Goal: Task Accomplishment & Management: Manage account settings

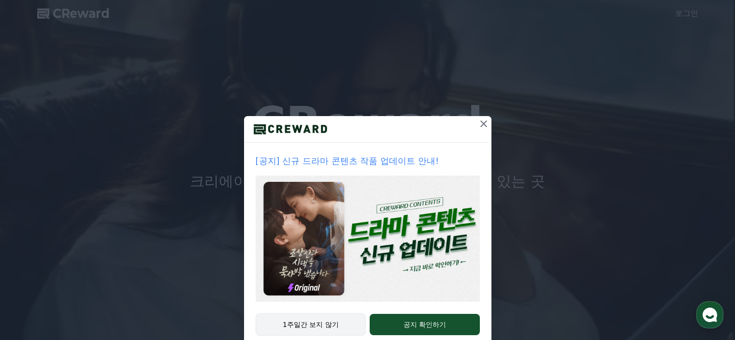
click at [339, 325] on button "1주일간 보지 않기" at bounding box center [311, 324] width 111 height 22
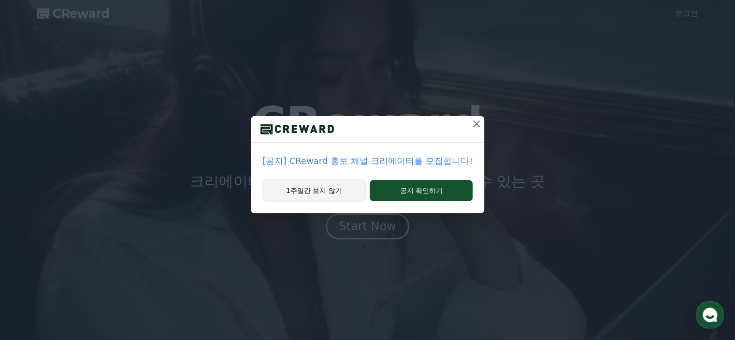
click at [340, 192] on button "1주일간 보지 않기" at bounding box center [313, 190] width 103 height 22
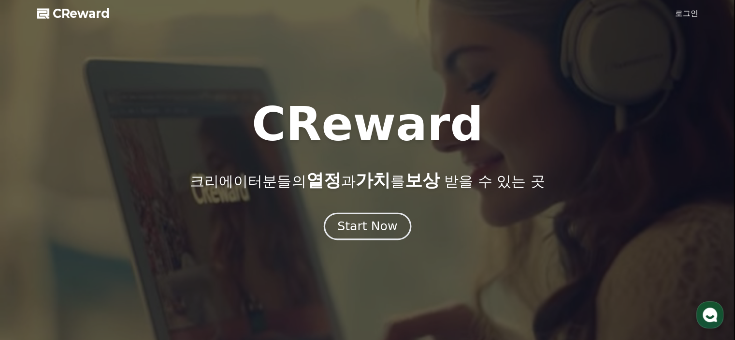
click at [366, 230] on div "Start Now" at bounding box center [367, 226] width 60 height 16
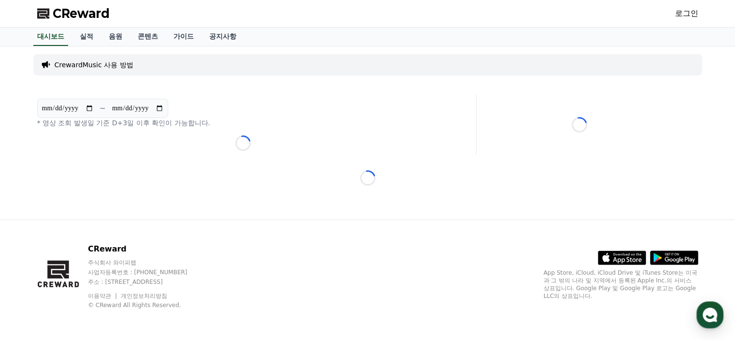
click at [681, 15] on link "로그인" at bounding box center [686, 14] width 23 height 12
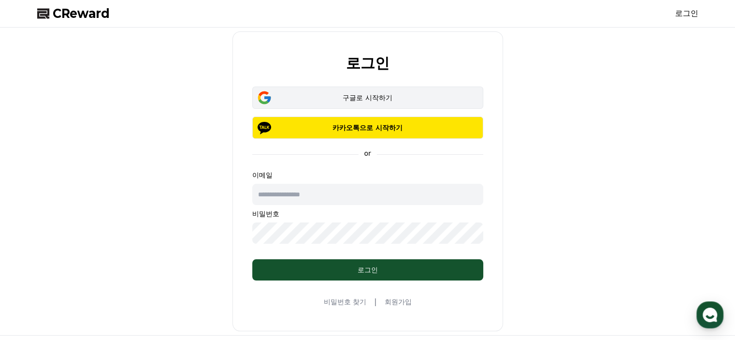
click at [356, 96] on div "구글로 시작하기" at bounding box center [367, 98] width 203 height 10
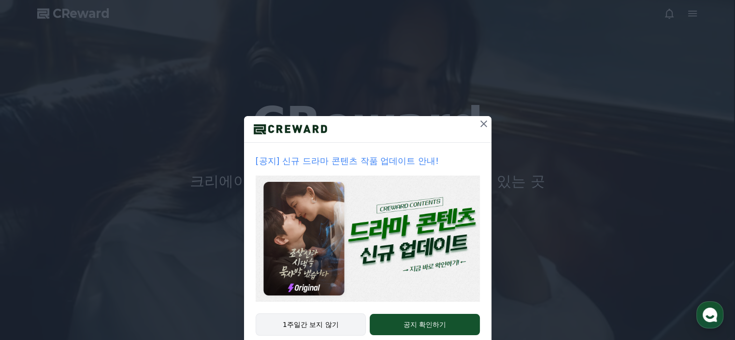
click at [315, 327] on button "1주일간 보지 않기" at bounding box center [311, 324] width 111 height 22
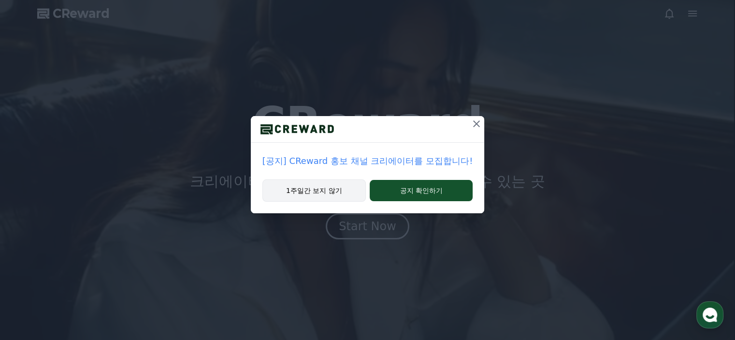
click at [278, 201] on div "1주일간 보지 않기 공지 확인하기" at bounding box center [367, 196] width 233 height 34
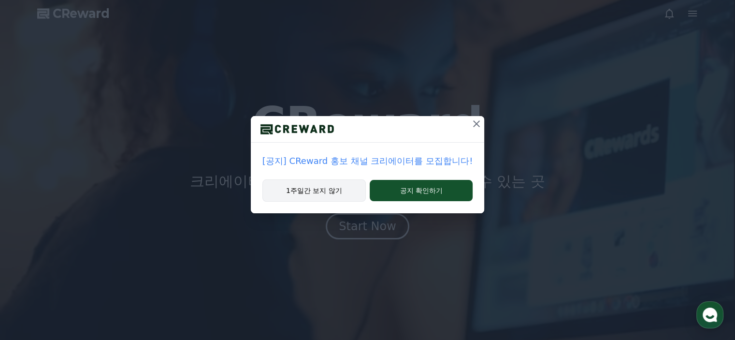
click at [308, 195] on button "1주일간 보지 않기" at bounding box center [313, 190] width 103 height 22
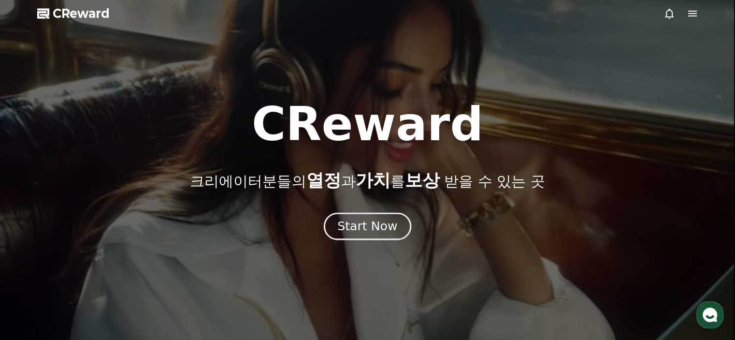
click at [347, 230] on div "Start Now" at bounding box center [367, 226] width 60 height 16
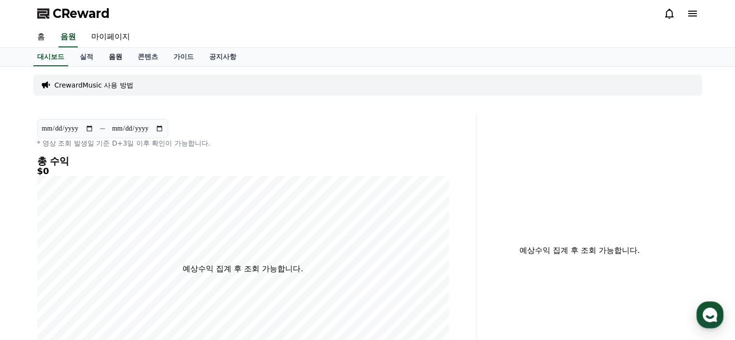
click at [114, 57] on link "음원" at bounding box center [115, 57] width 29 height 18
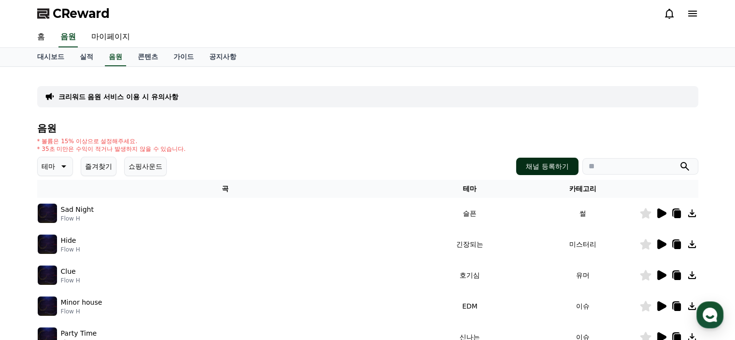
click at [538, 164] on button "채널 등록하기" at bounding box center [547, 165] width 62 height 17
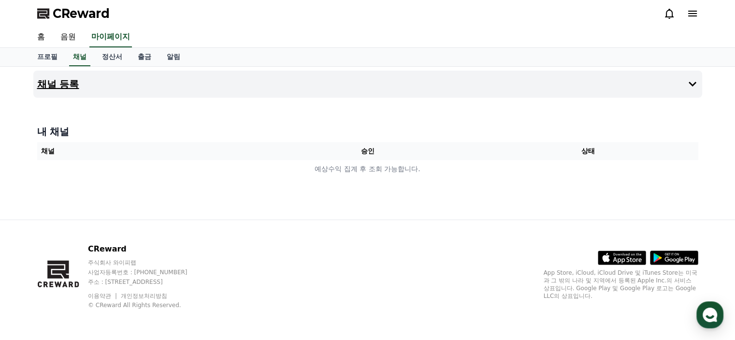
click at [669, 84] on button "채널 등록" at bounding box center [367, 84] width 669 height 27
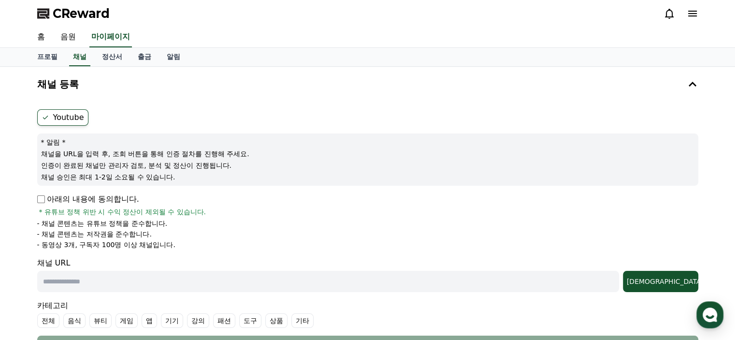
click at [75, 116] on label "Youtube" at bounding box center [62, 117] width 51 height 16
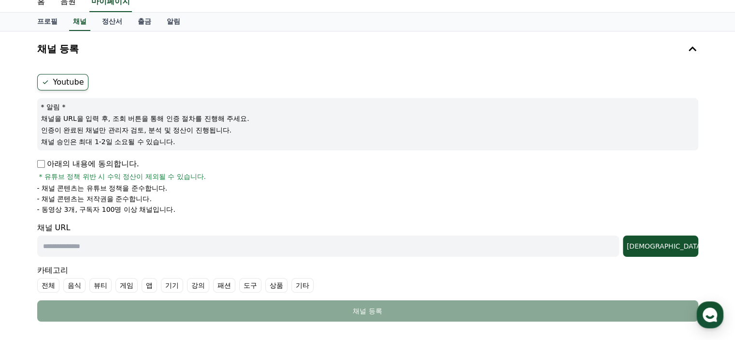
scroll to position [97, 0]
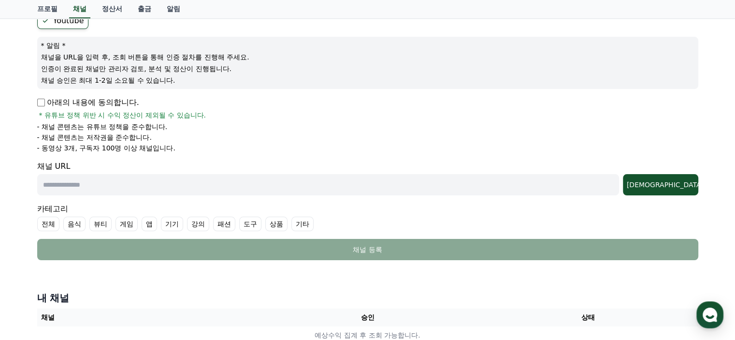
click at [88, 191] on input "text" at bounding box center [328, 184] width 582 height 21
paste input "**********"
type input "**********"
click at [0, 182] on div "**********" at bounding box center [367, 161] width 735 height 382
paste input "**********"
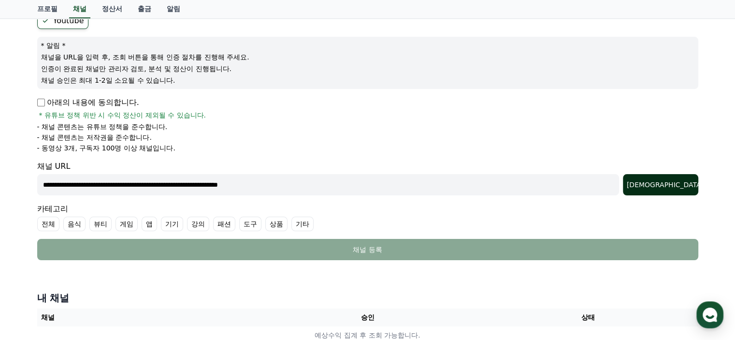
type input "**********"
click at [683, 187] on div "조회" at bounding box center [661, 185] width 68 height 10
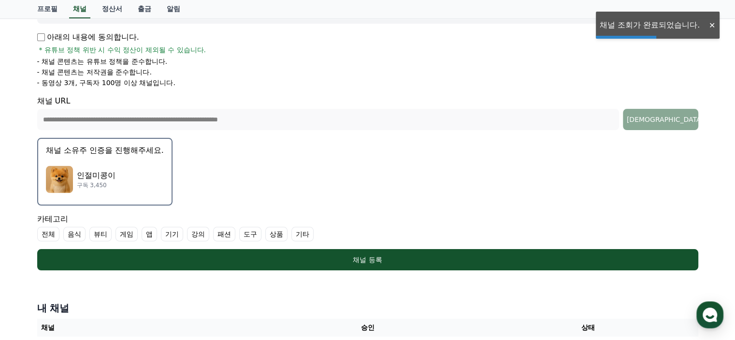
scroll to position [242, 0]
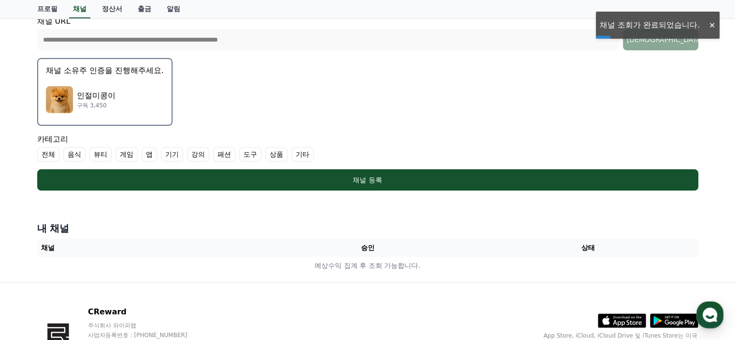
click at [75, 102] on div "인절미콩이 구독 3,450" at bounding box center [105, 99] width 118 height 39
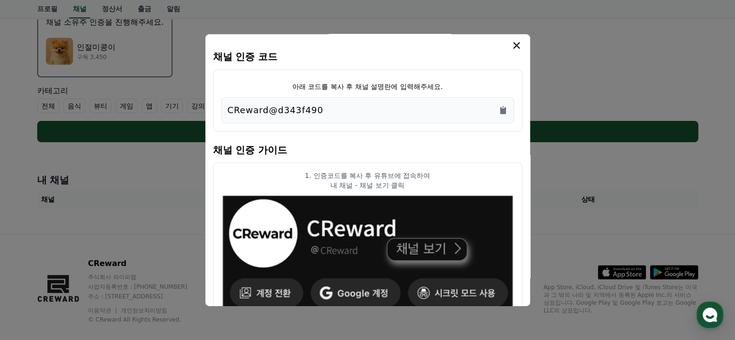
scroll to position [0, 0]
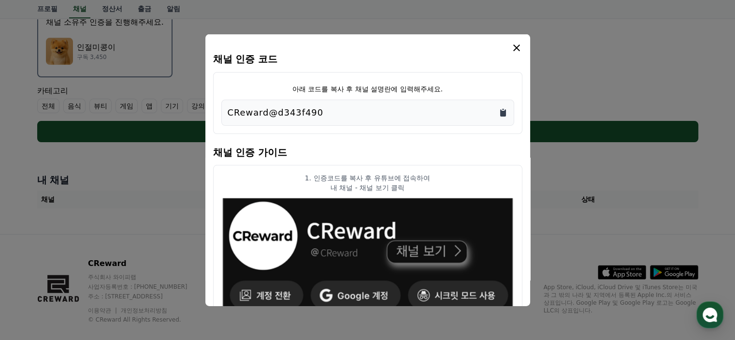
click at [500, 111] on icon "Copy to clipboard" at bounding box center [503, 112] width 6 height 7
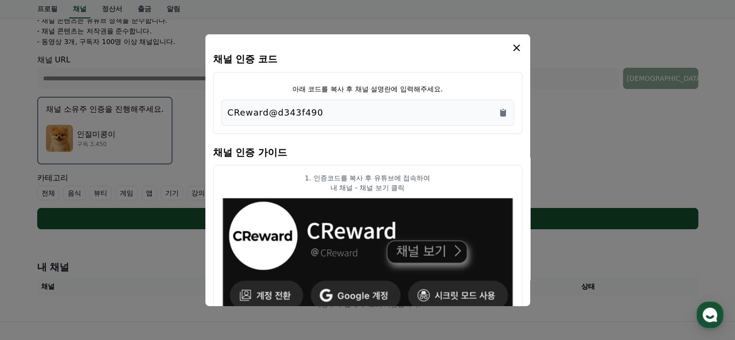
scroll to position [97, 0]
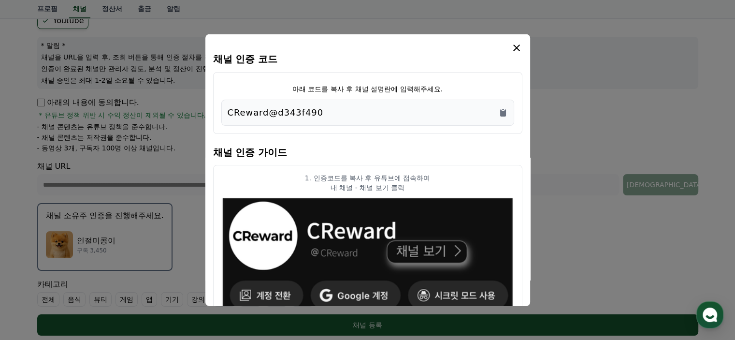
click at [519, 48] on icon "modal" at bounding box center [517, 48] width 12 height 12
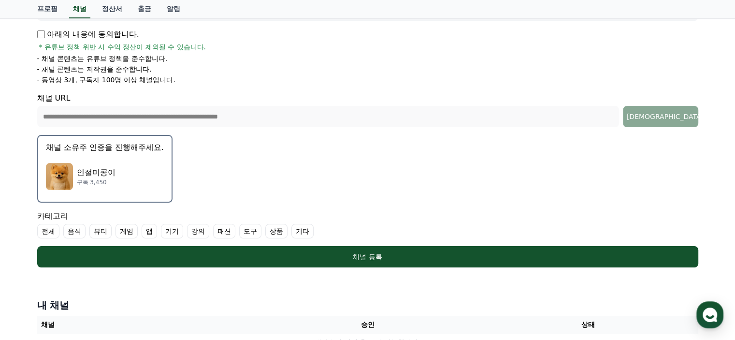
scroll to position [242, 0]
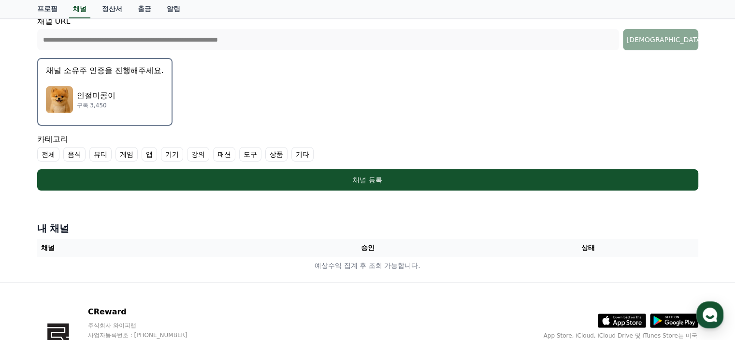
click at [300, 154] on label "기타" at bounding box center [302, 154] width 22 height 14
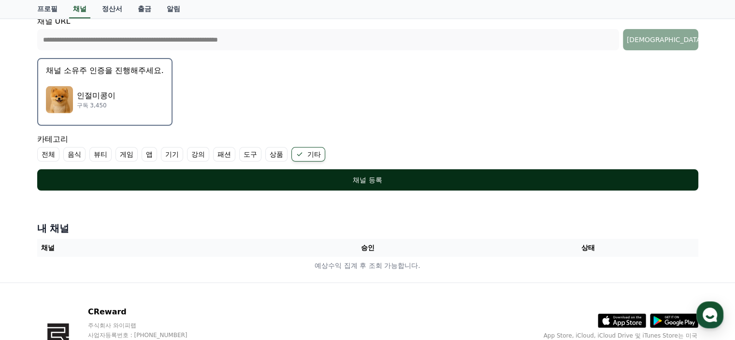
click at [287, 175] on div "채널 등록" at bounding box center [368, 180] width 622 height 10
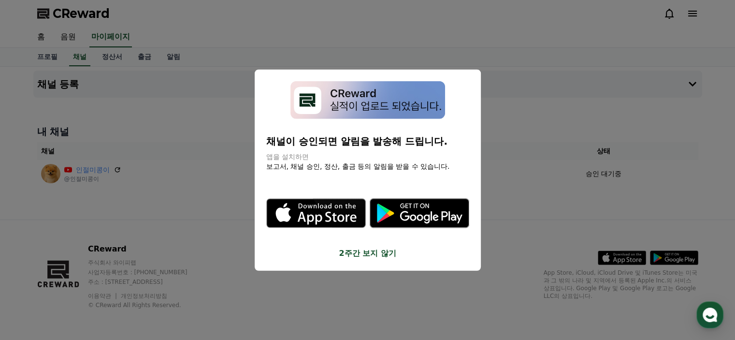
click at [346, 256] on button "2주간 보지 않기" at bounding box center [367, 253] width 203 height 12
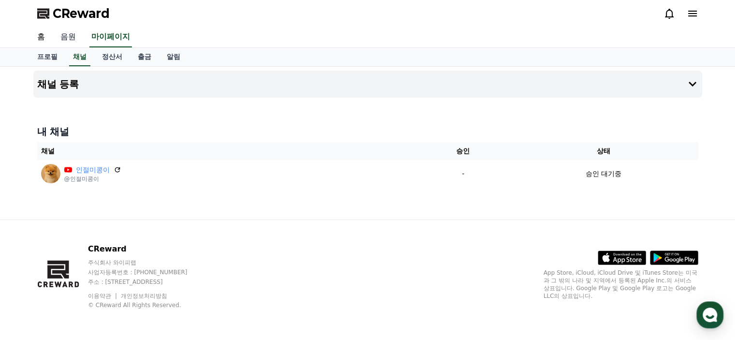
click at [64, 34] on link "음원" at bounding box center [68, 37] width 31 height 20
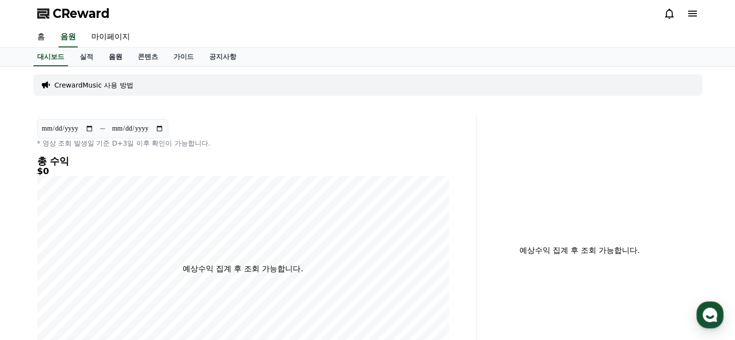
click at [118, 56] on link "음원" at bounding box center [115, 57] width 29 height 18
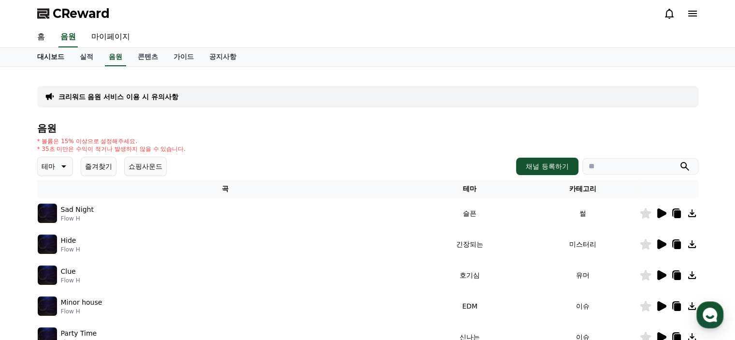
click at [51, 61] on link "대시보드" at bounding box center [50, 57] width 43 height 18
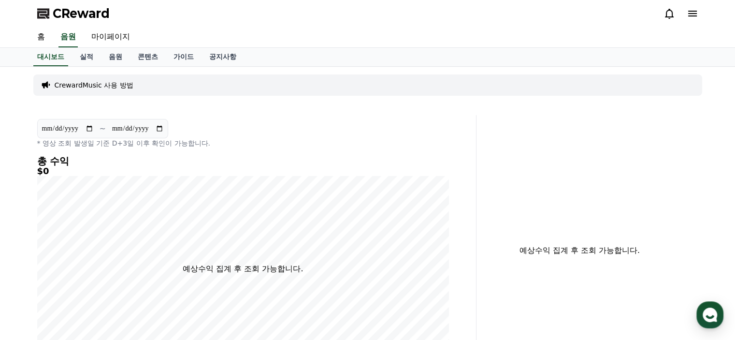
click at [119, 86] on p "CrewardMusic 사용 방법" at bounding box center [94, 85] width 79 height 10
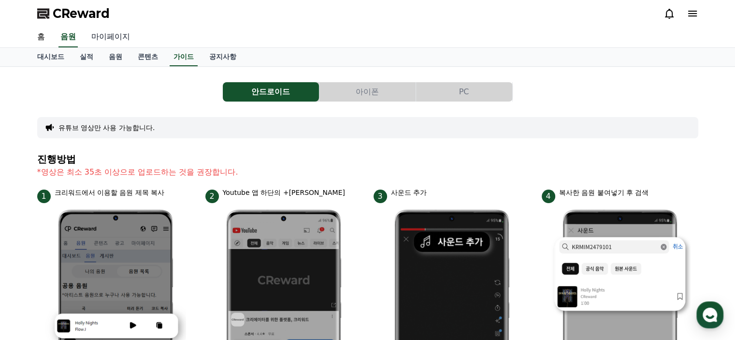
click at [106, 33] on link "마이페이지" at bounding box center [111, 37] width 54 height 20
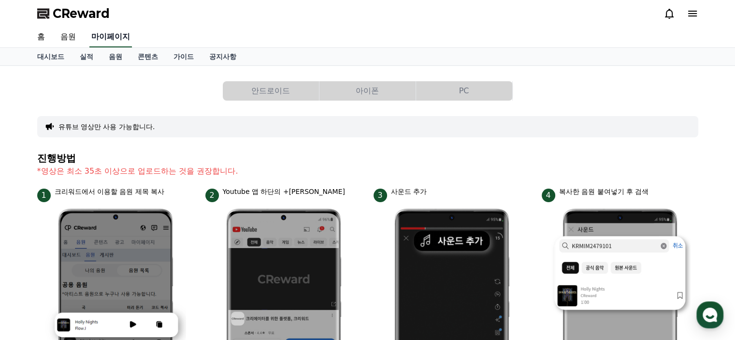
select select "**********"
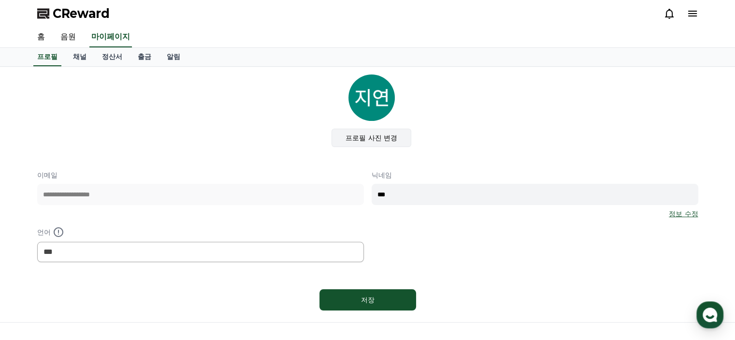
click at [359, 140] on label "프로필 사진 변경" at bounding box center [371, 137] width 80 height 18
click at [0, 0] on input "프로필 사진 변경" at bounding box center [0, 0] width 0 height 0
click at [294, 189] on div "**********" at bounding box center [367, 216] width 661 height 92
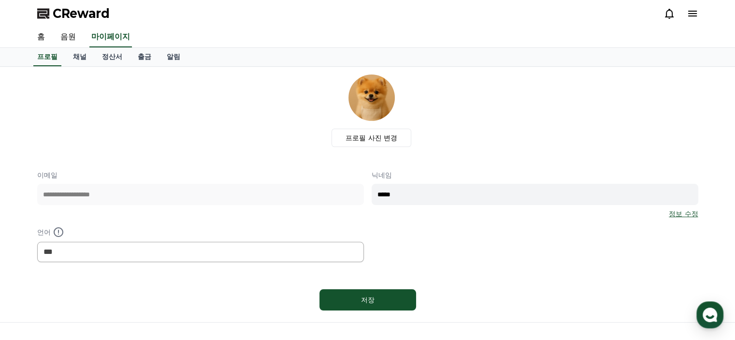
type input "*****"
click at [520, 227] on div "**********" at bounding box center [367, 216] width 661 height 92
click at [389, 301] on div "저장" at bounding box center [368, 300] width 58 height 10
select select "**********"
click at [688, 214] on link "정보 수정" at bounding box center [683, 214] width 29 height 10
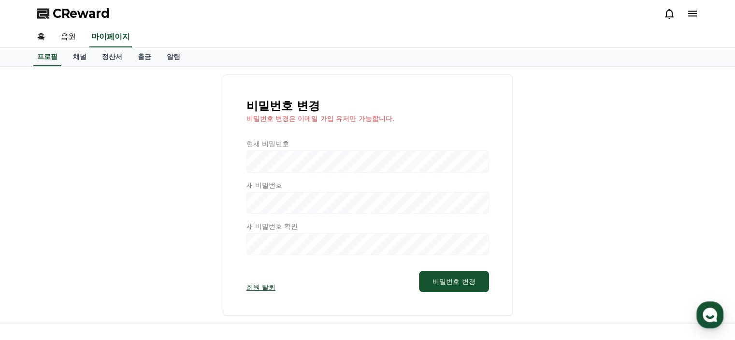
select select "**********"
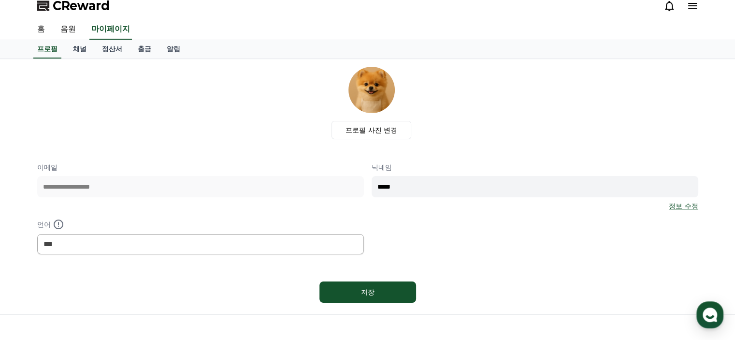
scroll to position [4, 0]
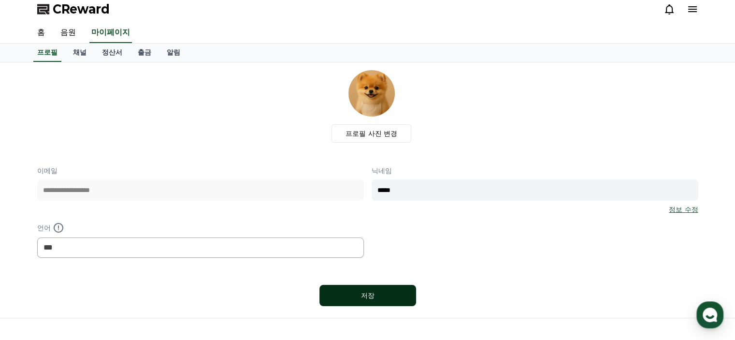
click at [376, 299] on button "저장" at bounding box center [367, 295] width 97 height 21
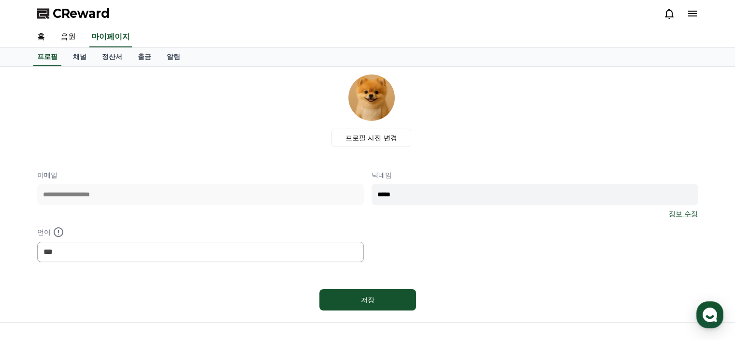
select select "**********"
click at [78, 61] on link "채널" at bounding box center [79, 57] width 29 height 18
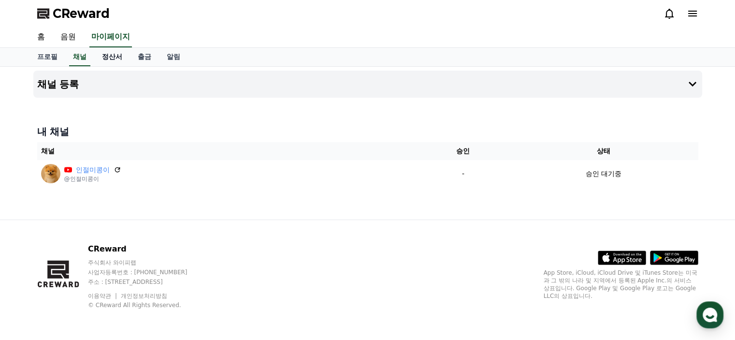
click at [120, 59] on link "정산서" at bounding box center [112, 57] width 36 height 18
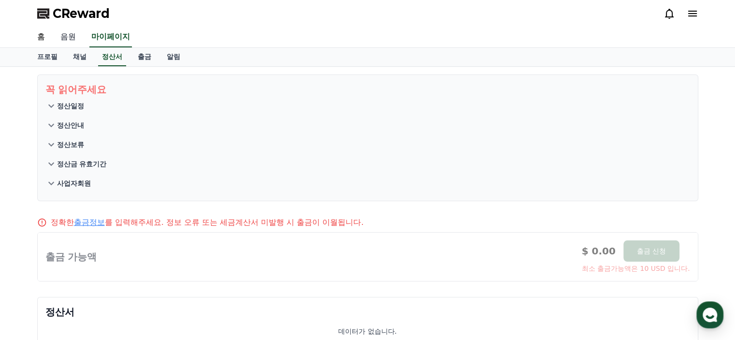
click at [69, 40] on link "음원" at bounding box center [68, 37] width 31 height 20
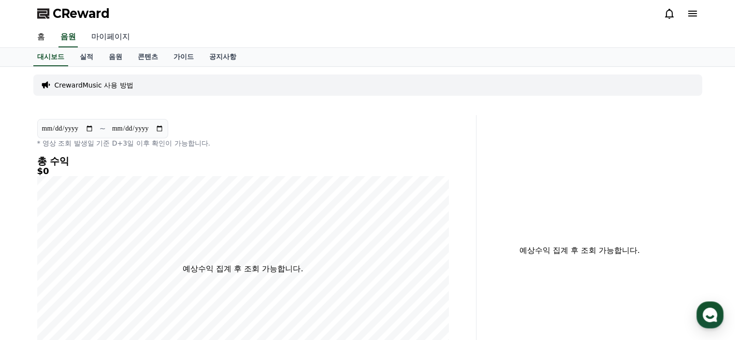
click at [112, 33] on link "마이페이지" at bounding box center [111, 37] width 54 height 20
select select "**********"
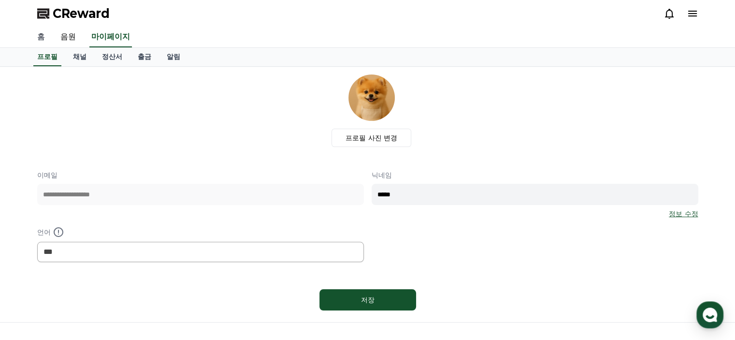
click at [41, 40] on link "홈" at bounding box center [40, 37] width 23 height 20
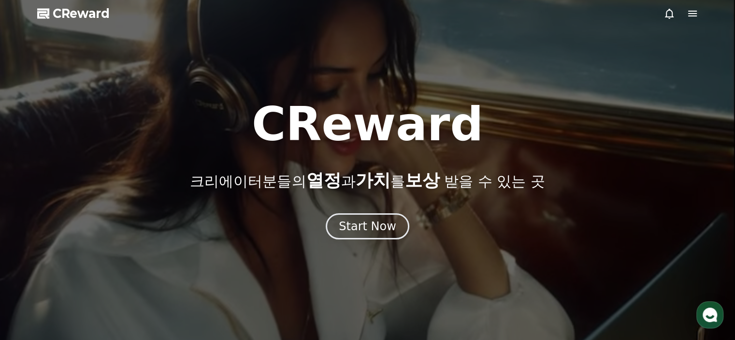
click at [683, 15] on div at bounding box center [680, 14] width 35 height 12
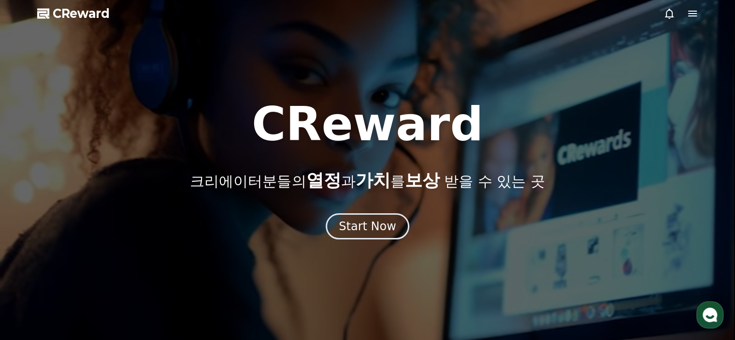
click at [691, 13] on icon at bounding box center [692, 14] width 9 height 6
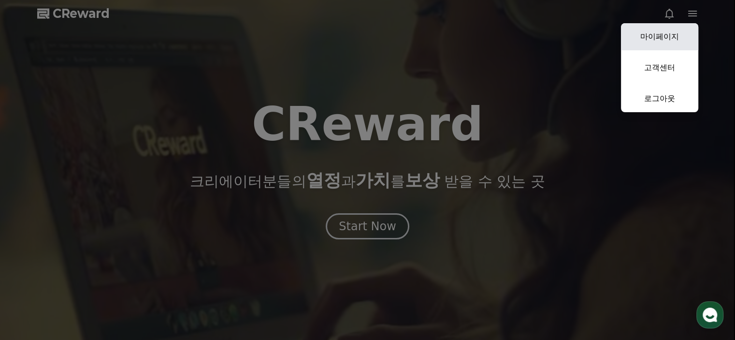
click at [668, 36] on link "마이페이지" at bounding box center [659, 36] width 77 height 27
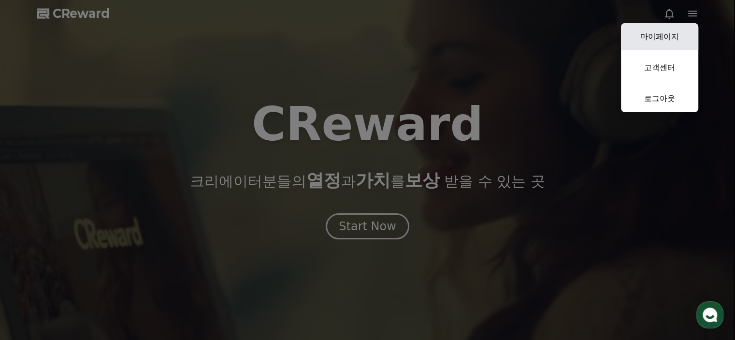
select select "**********"
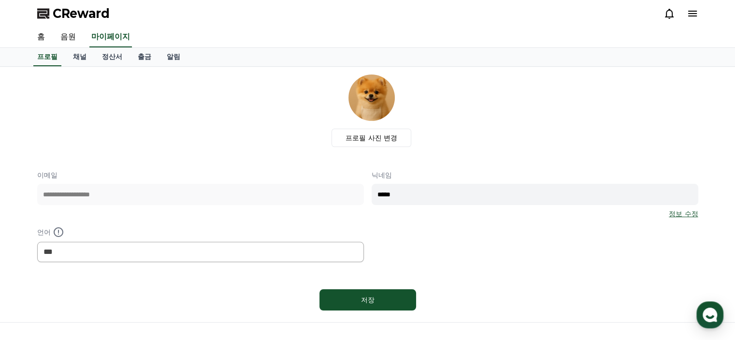
click at [100, 10] on span "CReward" at bounding box center [81, 13] width 57 height 15
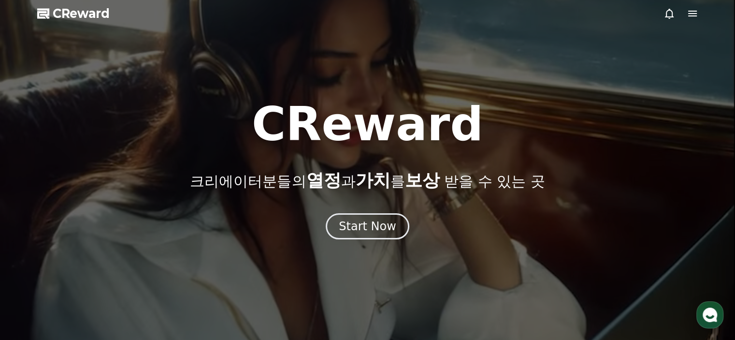
click at [373, 210] on div "CReward 크리에이터분들의 열정 과 가치 를 보상 받을 수 있는 곳 Start Now" at bounding box center [367, 170] width 735 height 138
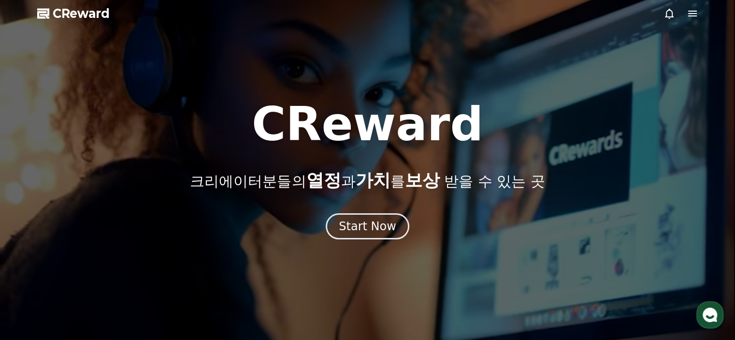
click at [373, 223] on div "Start Now" at bounding box center [367, 225] width 57 height 15
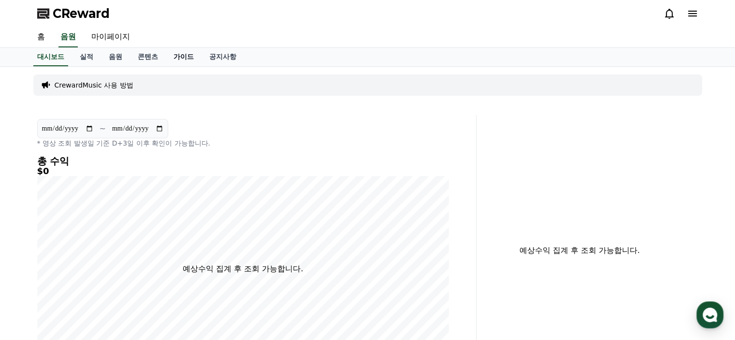
click at [184, 57] on link "가이드" at bounding box center [184, 57] width 36 height 18
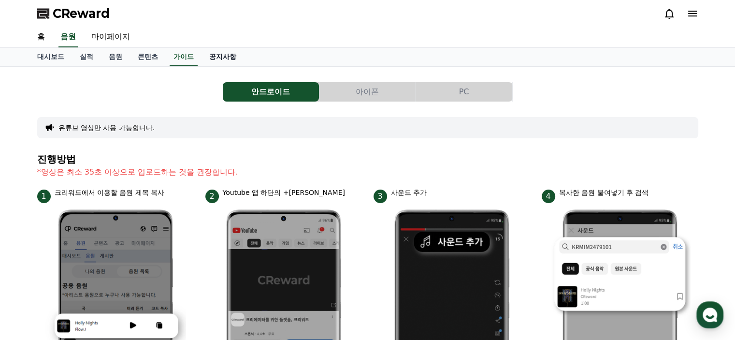
click at [217, 57] on link "공지사항" at bounding box center [222, 57] width 43 height 18
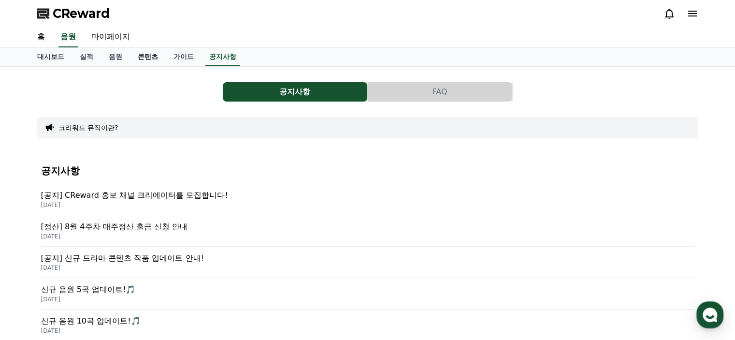
click at [157, 57] on link "콘텐츠" at bounding box center [148, 57] width 36 height 18
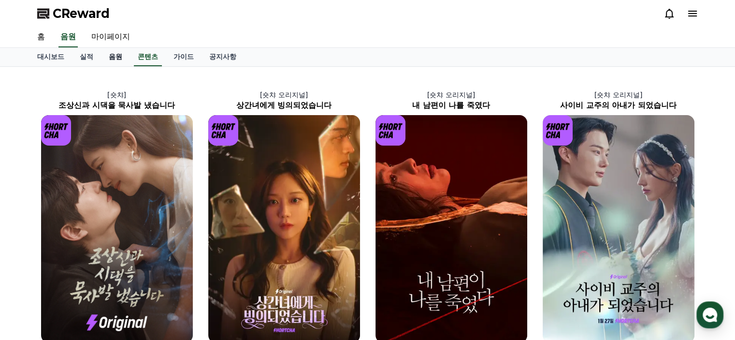
click at [121, 62] on link "음원" at bounding box center [115, 57] width 29 height 18
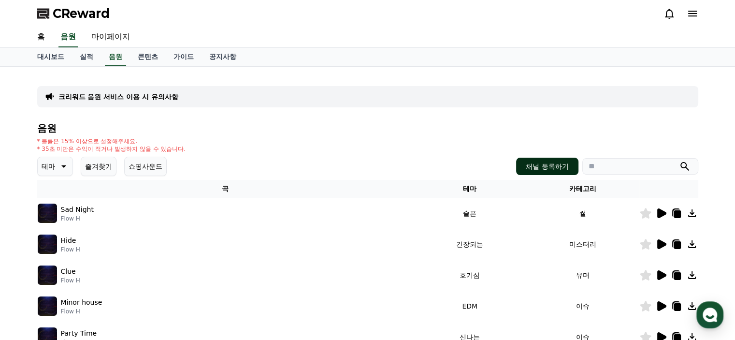
click at [538, 165] on button "채널 등록하기" at bounding box center [547, 165] width 62 height 17
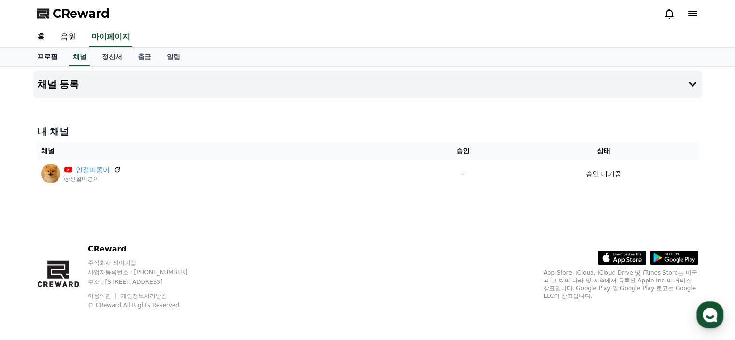
click at [48, 59] on link "프로필" at bounding box center [47, 57] width 36 height 18
select select "**********"
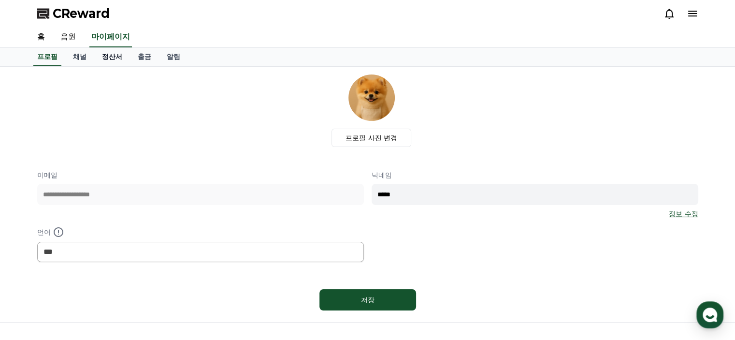
click at [111, 61] on link "정산서" at bounding box center [112, 57] width 36 height 18
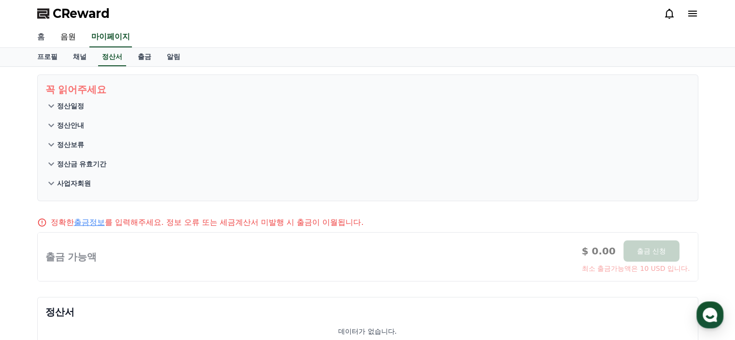
click at [47, 41] on link "홈" at bounding box center [40, 37] width 23 height 20
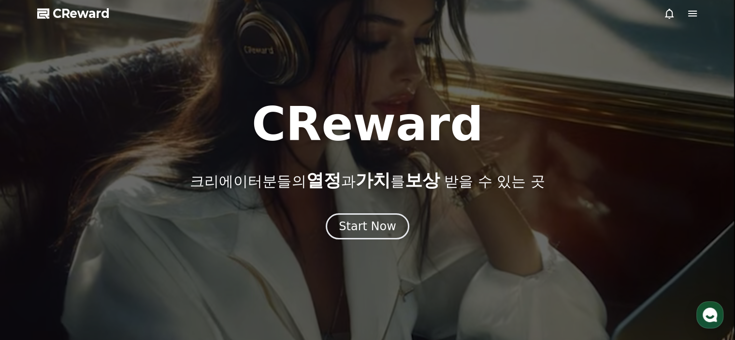
click at [342, 211] on div "CReward 크리에이터분들의 열정 과 가치 를 보상 받을 수 있는 곳 Start Now" at bounding box center [367, 170] width 735 height 138
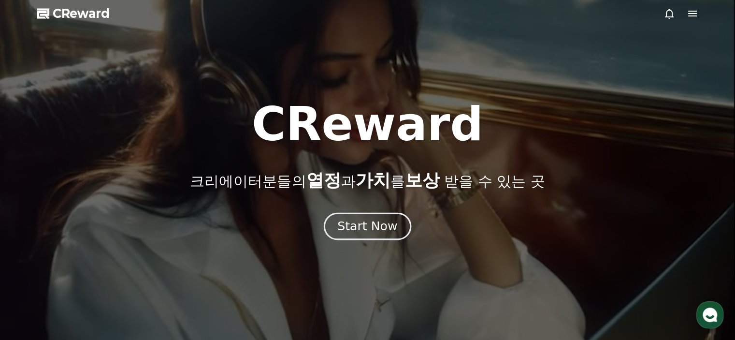
click at [352, 226] on div "Start Now" at bounding box center [367, 226] width 60 height 16
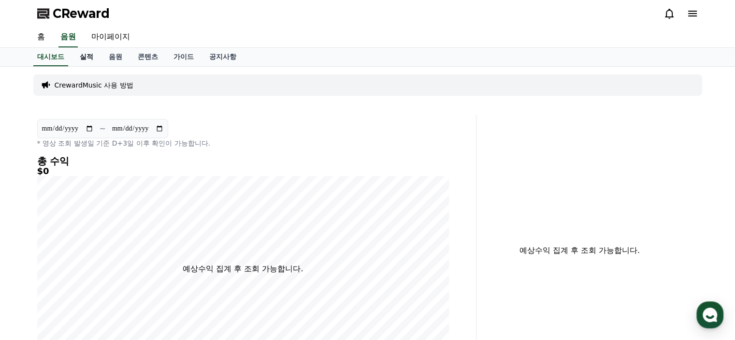
click at [97, 59] on link "실적" at bounding box center [86, 57] width 29 height 18
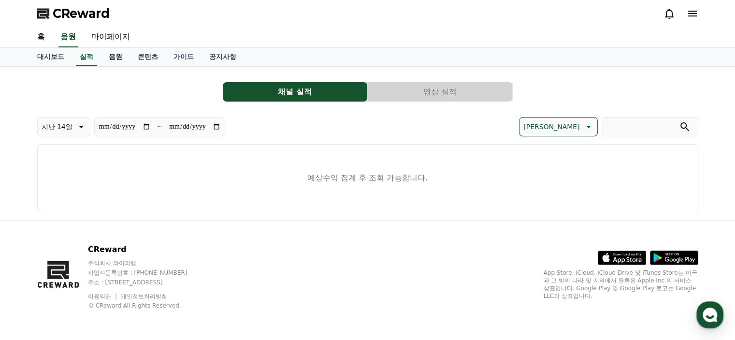
click at [112, 59] on link "음원" at bounding box center [115, 57] width 29 height 18
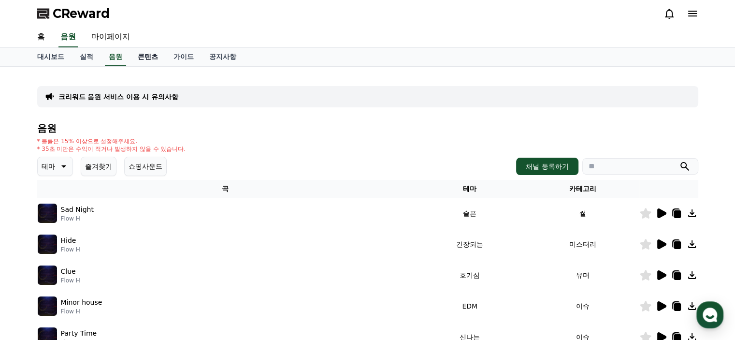
click at [147, 58] on link "콘텐츠" at bounding box center [148, 57] width 36 height 18
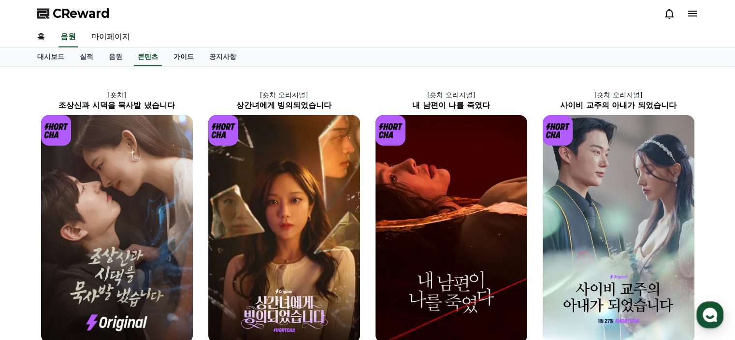
click at [183, 59] on link "가이드" at bounding box center [184, 57] width 36 height 18
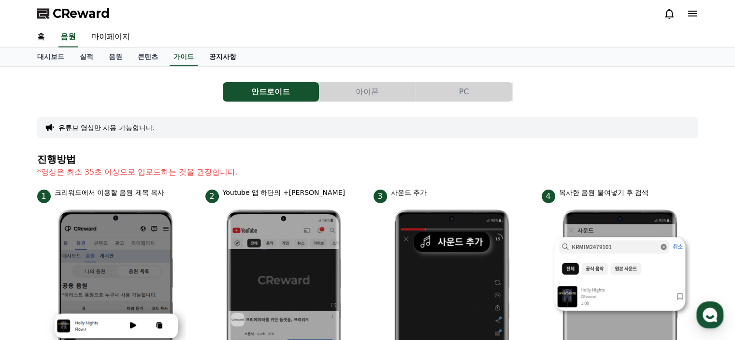
click at [232, 54] on link "공지사항" at bounding box center [222, 57] width 43 height 18
click at [694, 13] on icon at bounding box center [692, 14] width 12 height 12
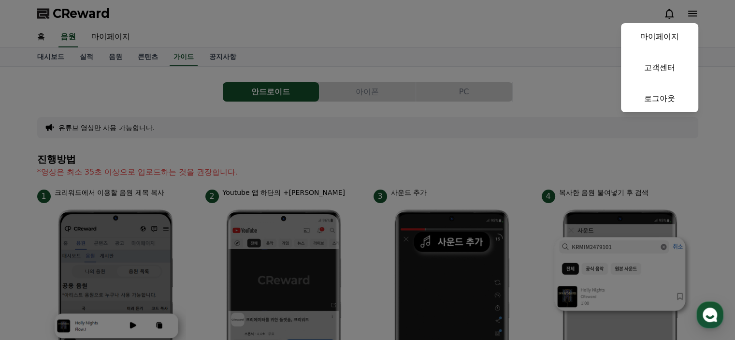
click at [275, 56] on button "close" at bounding box center [367, 170] width 735 height 340
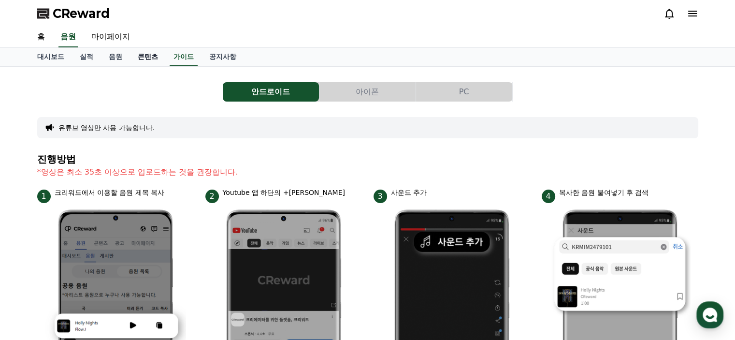
click at [139, 59] on link "콘텐츠" at bounding box center [148, 57] width 36 height 18
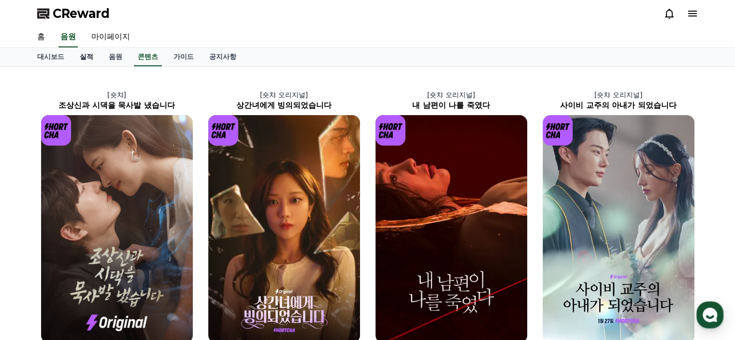
click at [87, 61] on link "실적" at bounding box center [86, 57] width 29 height 18
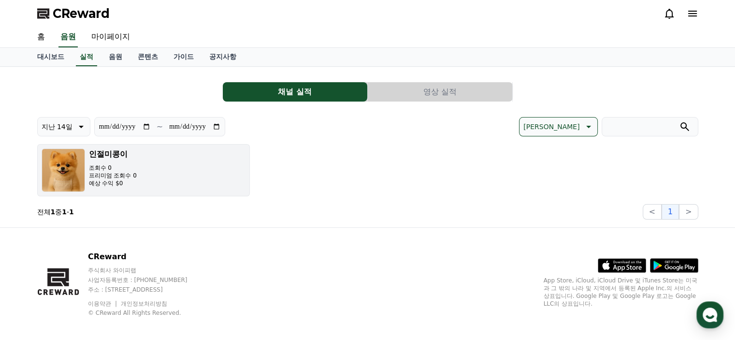
click at [150, 164] on button "인절미콩이 조회수 0 프리미엄 조회수 0 예상 수익 $0" at bounding box center [143, 170] width 213 height 52
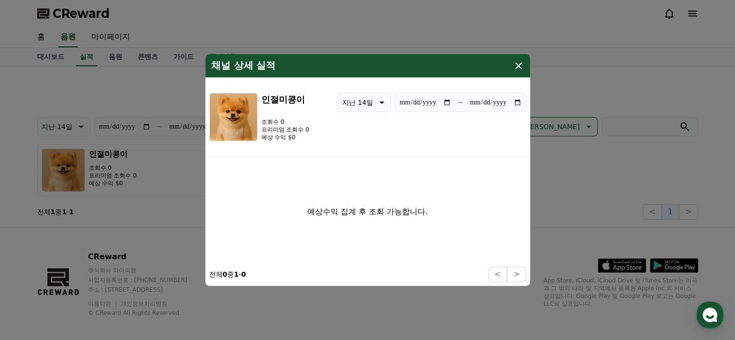
click at [520, 68] on icon "modal" at bounding box center [518, 65] width 7 height 7
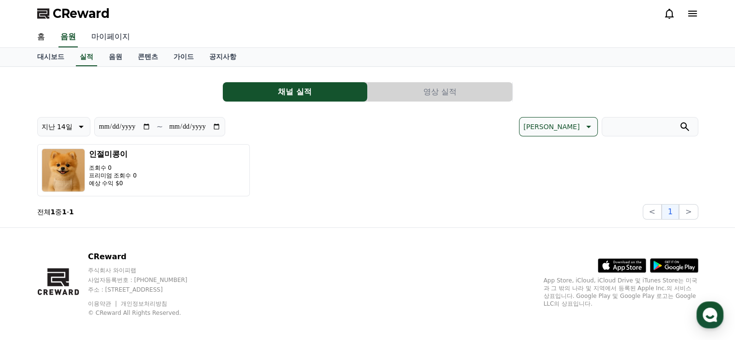
click at [107, 45] on link "마이페이지" at bounding box center [111, 37] width 54 height 20
select select "**********"
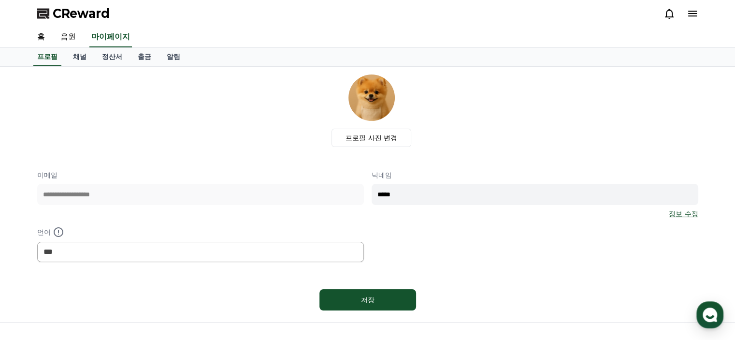
click at [694, 13] on icon at bounding box center [692, 14] width 9 height 6
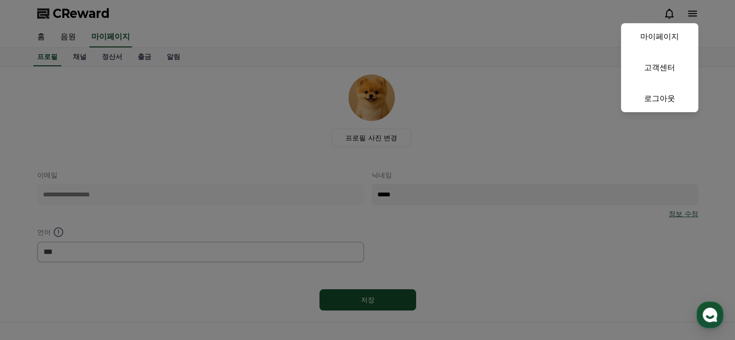
click at [664, 182] on button "close" at bounding box center [367, 170] width 735 height 340
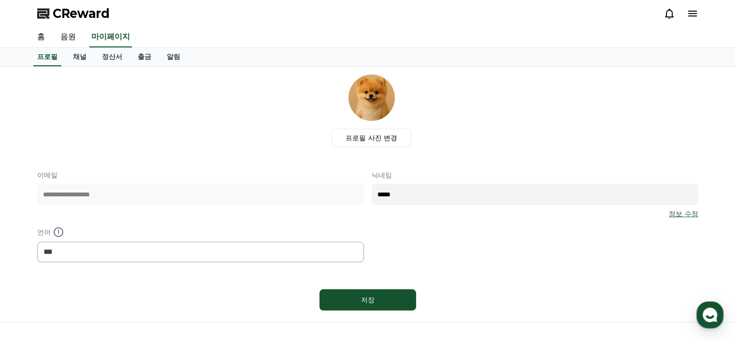
click at [673, 217] on link "정보 수정" at bounding box center [683, 214] width 29 height 10
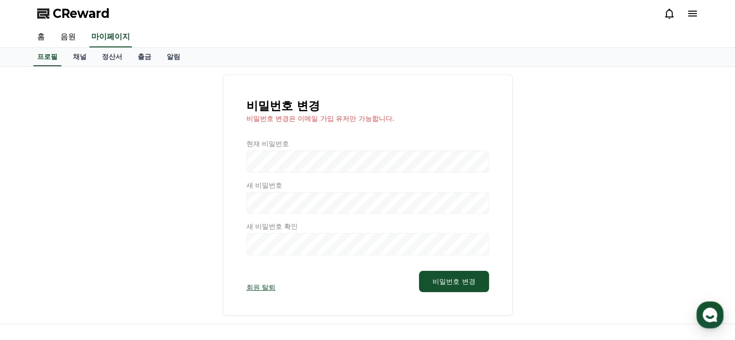
scroll to position [102, 0]
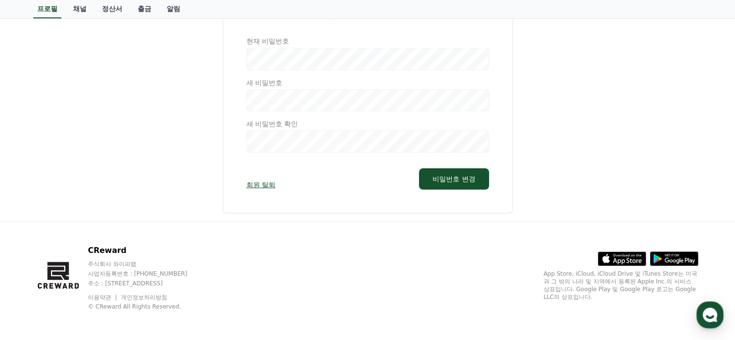
click at [261, 185] on link "회원 탈퇴" at bounding box center [260, 185] width 29 height 10
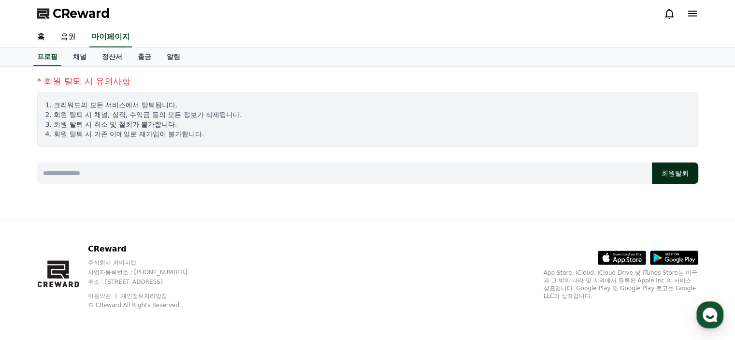
click at [667, 176] on button "회원탈퇴" at bounding box center [675, 172] width 46 height 21
click at [409, 168] on input at bounding box center [344, 172] width 614 height 21
type input "*"
type input "**********"
click at [691, 169] on button "회원탈퇴" at bounding box center [675, 172] width 46 height 21
